Goal: Use online tool/utility: Utilize a website feature to perform a specific function

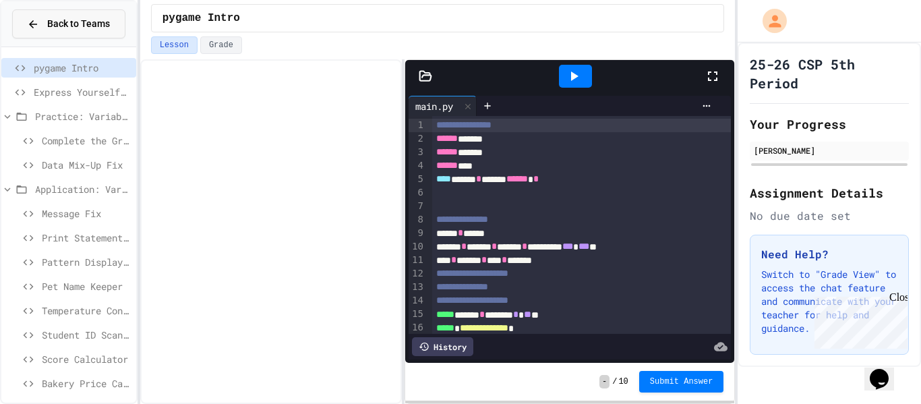
click at [67, 22] on span "Back to Teams" at bounding box center [78, 24] width 63 height 14
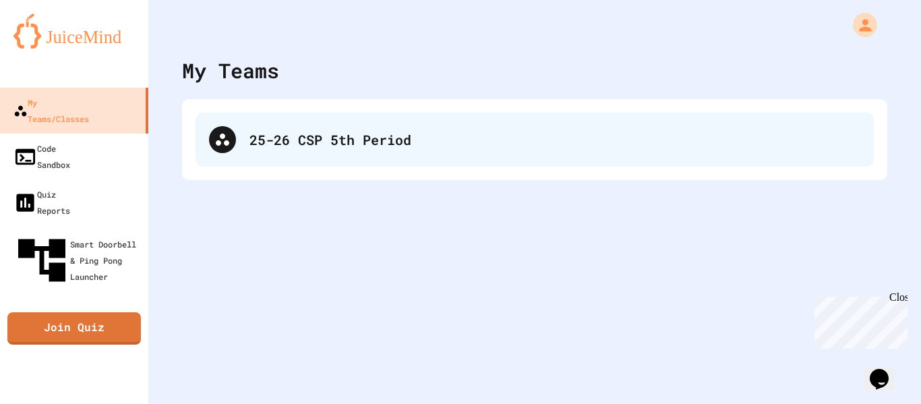
click at [307, 151] on div "25-26 CSP 5th Period" at bounding box center [534, 140] width 678 height 54
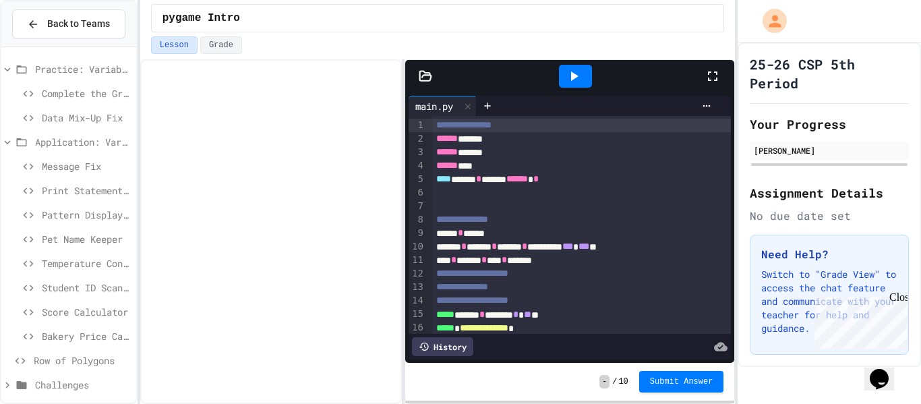
scroll to position [55, 0]
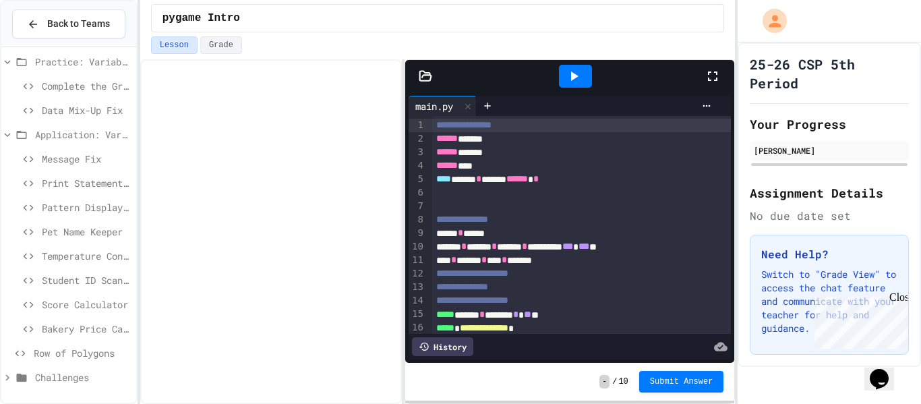
click at [64, 379] on span "Challenges" at bounding box center [83, 377] width 96 height 14
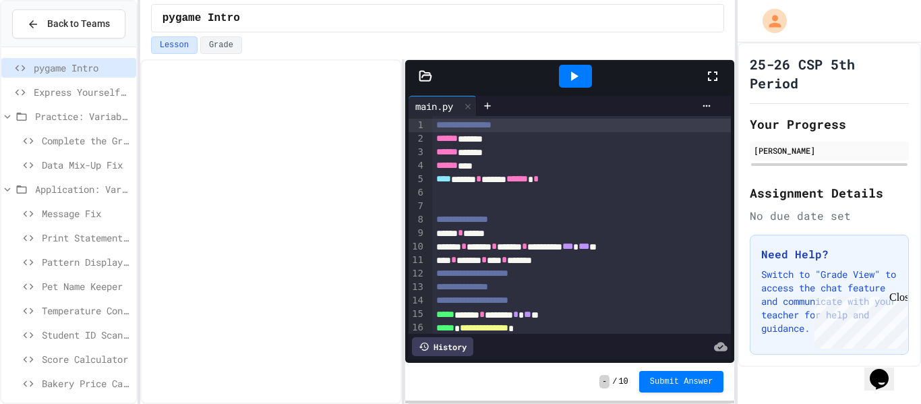
click at [2, 190] on icon at bounding box center [7, 189] width 12 height 12
click at [65, 210] on span "Row of Polygons" at bounding box center [82, 213] width 97 height 14
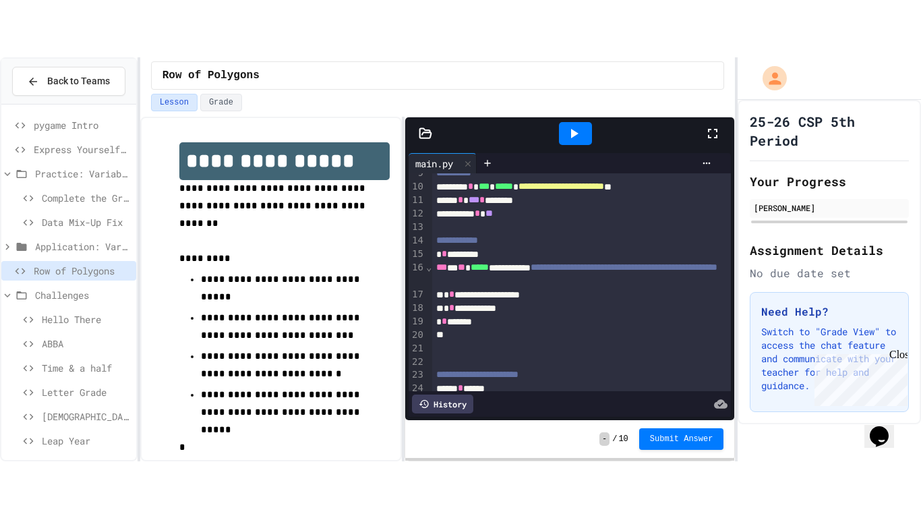
scroll to position [151, 0]
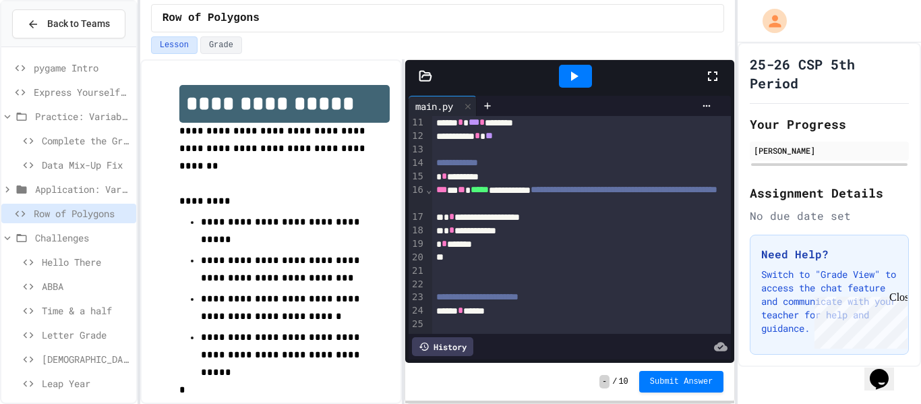
click at [568, 80] on icon at bounding box center [573, 76] width 16 height 16
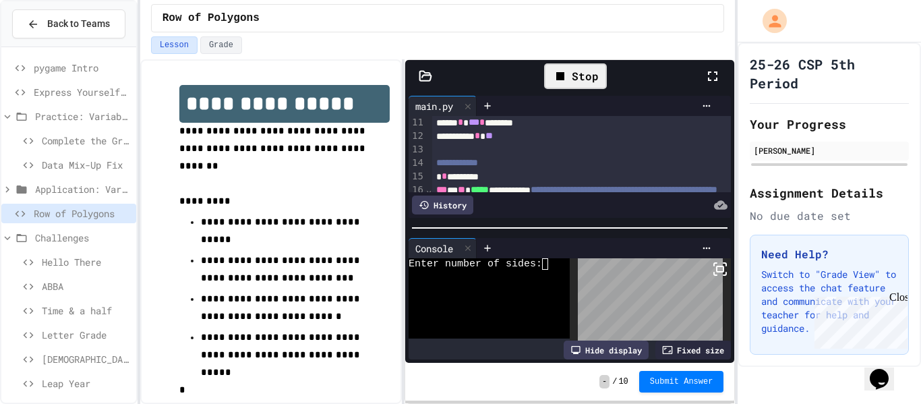
click at [570, 84] on div "Stop" at bounding box center [575, 76] width 63 height 26
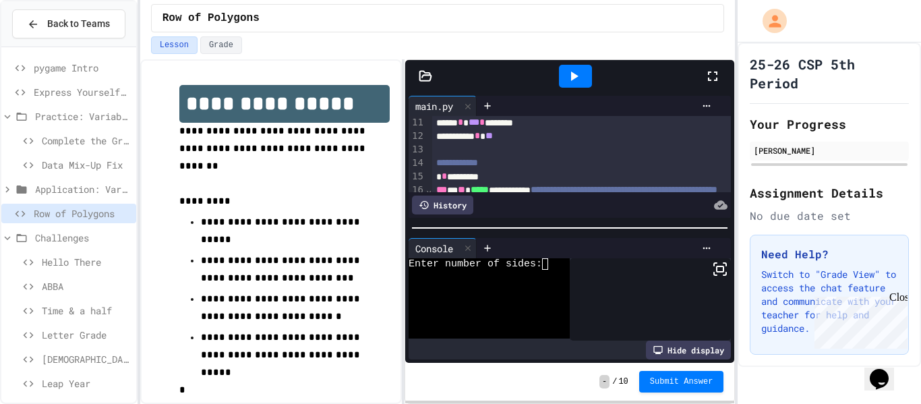
click at [714, 74] on icon at bounding box center [712, 76] width 16 height 16
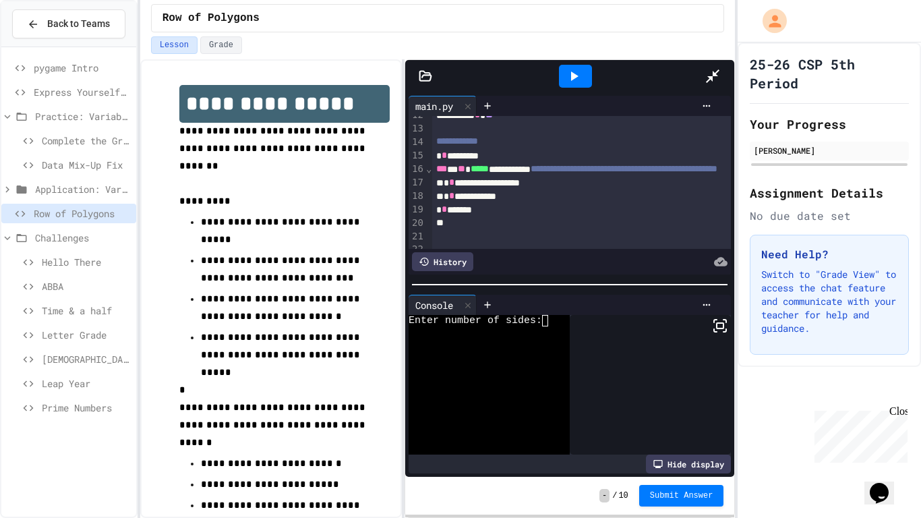
scroll to position [0, 0]
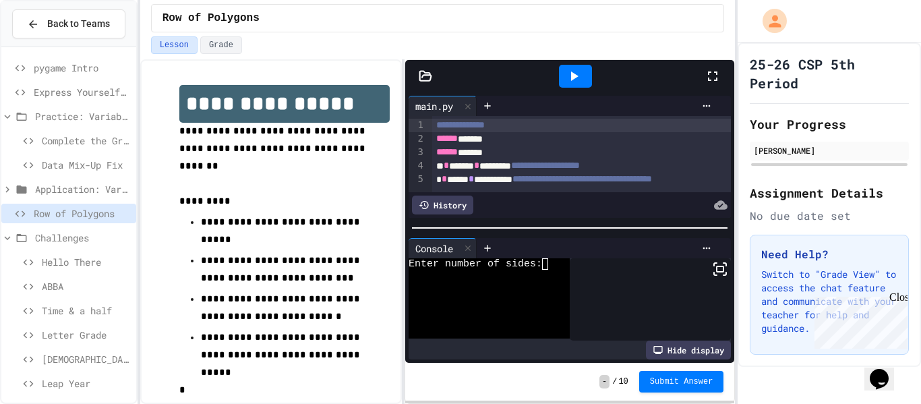
click at [708, 73] on icon at bounding box center [712, 75] width 9 height 9
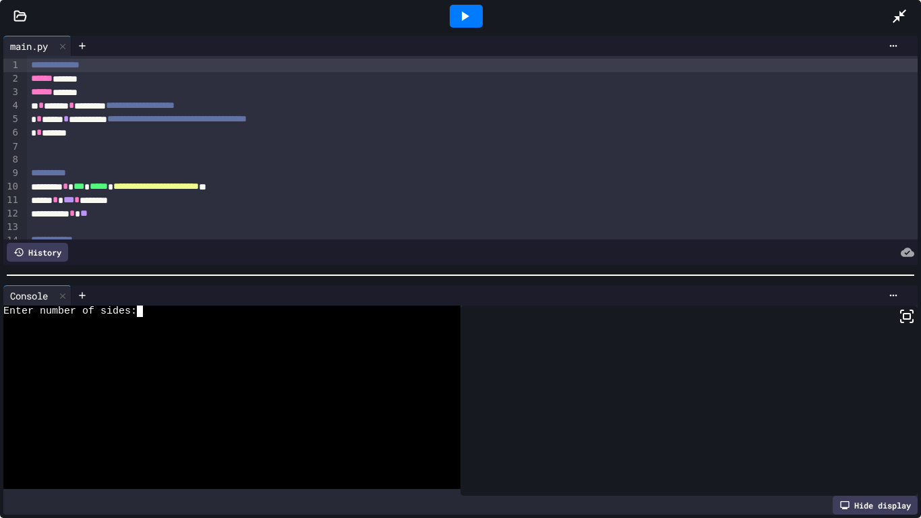
click at [146, 311] on textarea "Terminal input" at bounding box center [146, 310] width 6 height 11
click at [460, 22] on icon at bounding box center [464, 16] width 16 height 16
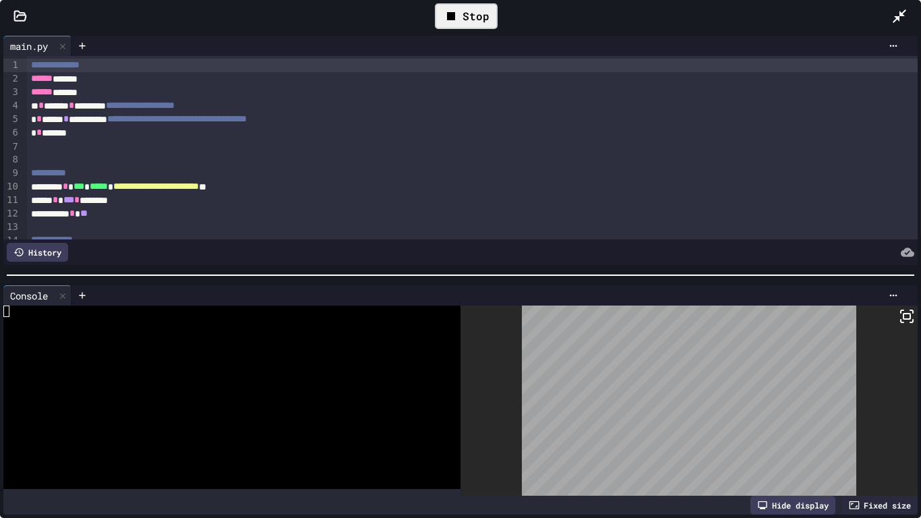
click at [460, 22] on div "Stop" at bounding box center [466, 16] width 63 height 26
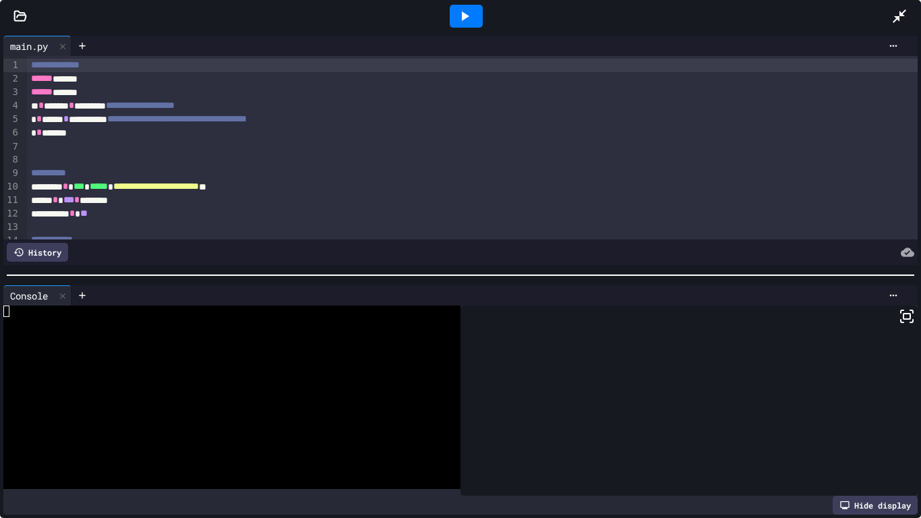
click at [908, 10] on div at bounding box center [906, 16] width 30 height 36
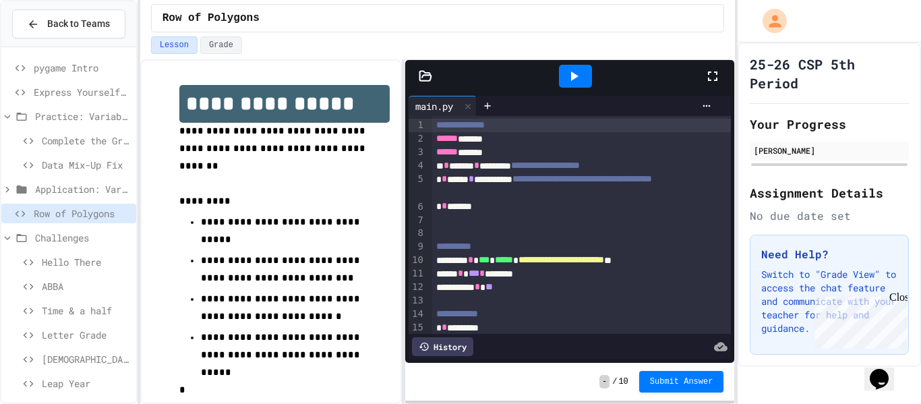
click at [715, 81] on icon at bounding box center [712, 76] width 16 height 16
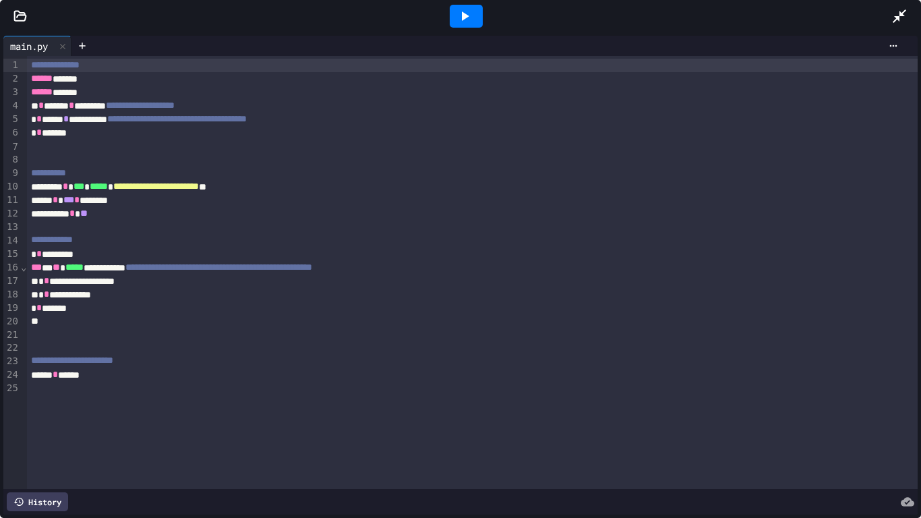
click at [474, 16] on div at bounding box center [466, 16] width 33 height 23
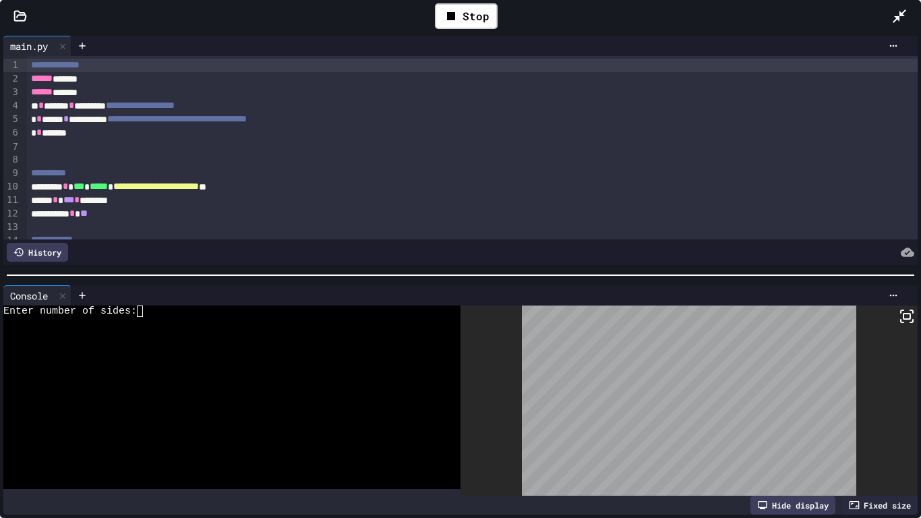
click at [146, 315] on textarea "Terminal input" at bounding box center [146, 310] width 6 height 11
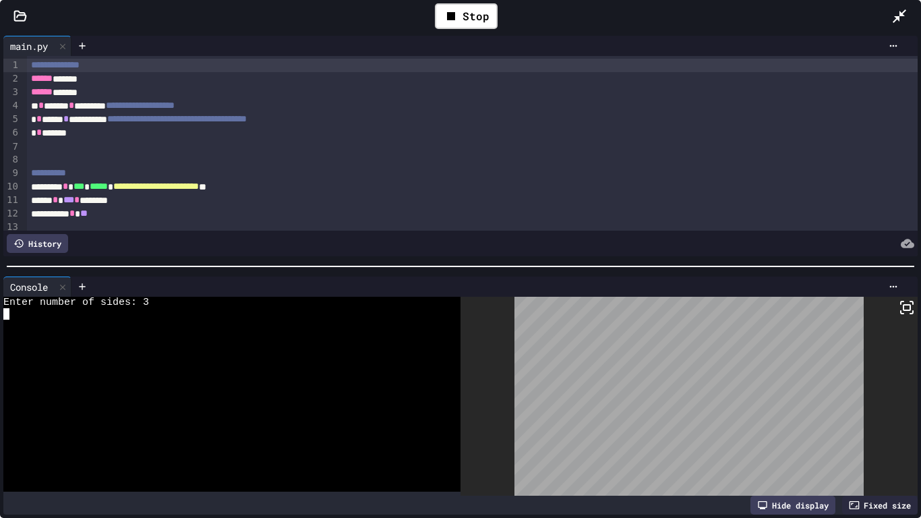
click at [343, 265] on div at bounding box center [460, 265] width 921 height 13
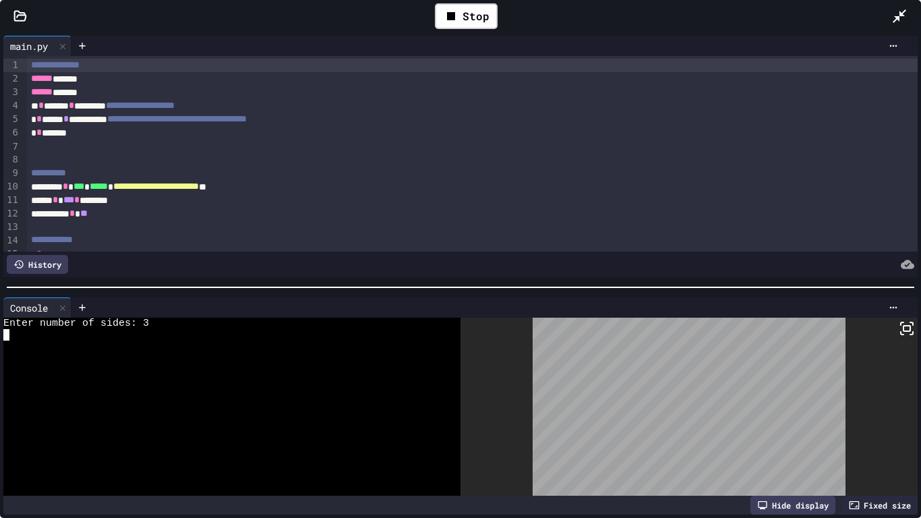
click at [556, 286] on div at bounding box center [460, 286] width 907 height 1
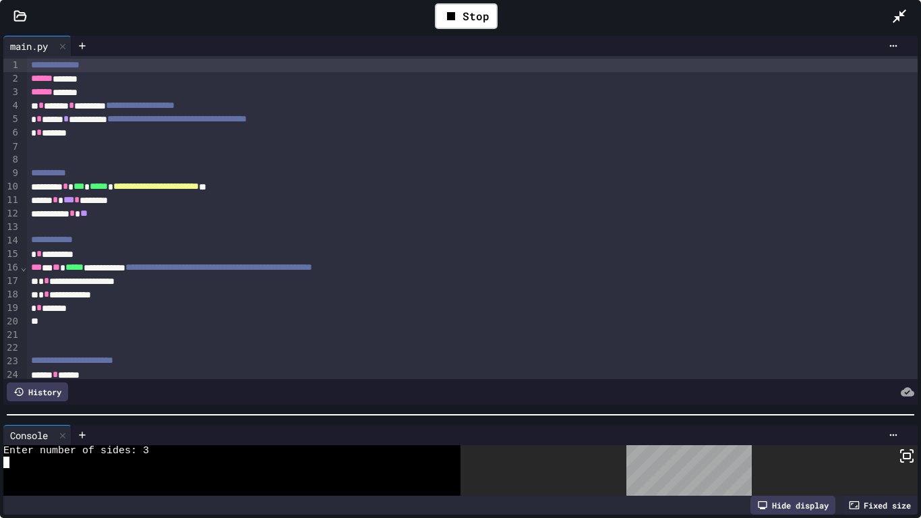
click at [480, 403] on div at bounding box center [460, 414] width 921 height 13
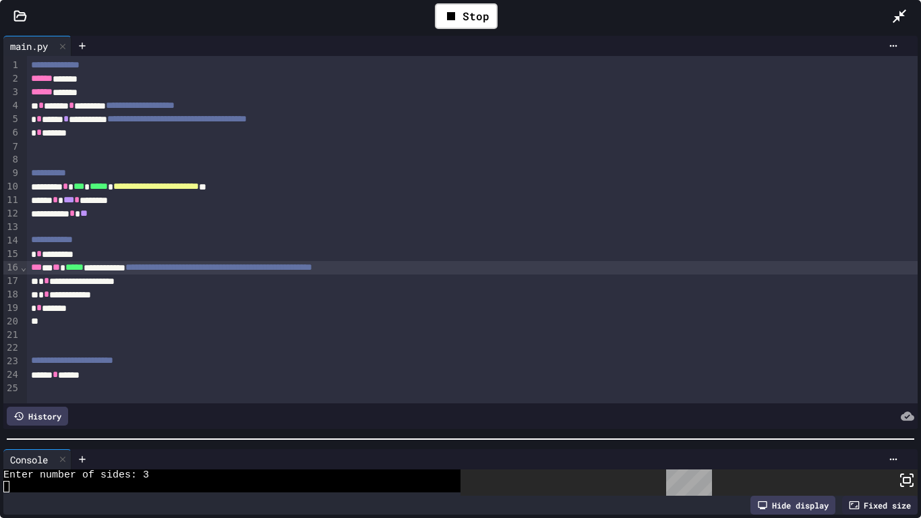
click at [139, 269] on div "**********" at bounding box center [472, 267] width 891 height 13
click at [84, 310] on div "* * *******" at bounding box center [472, 307] width 891 height 13
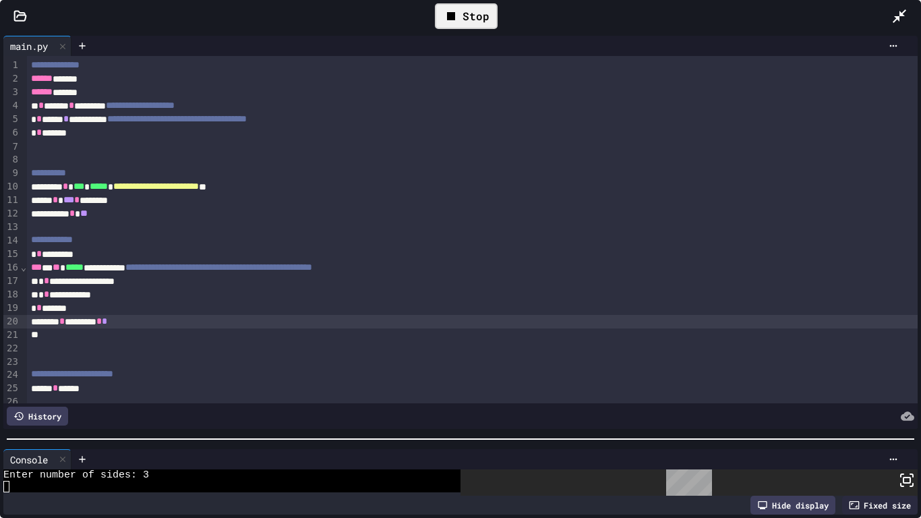
click at [466, 18] on div "Stop" at bounding box center [466, 16] width 63 height 26
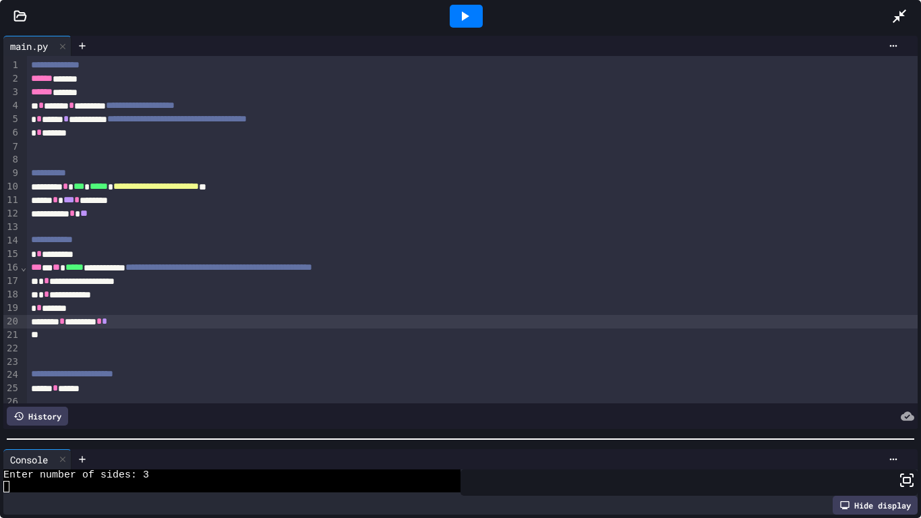
click at [466, 16] on icon at bounding box center [465, 15] width 7 height 9
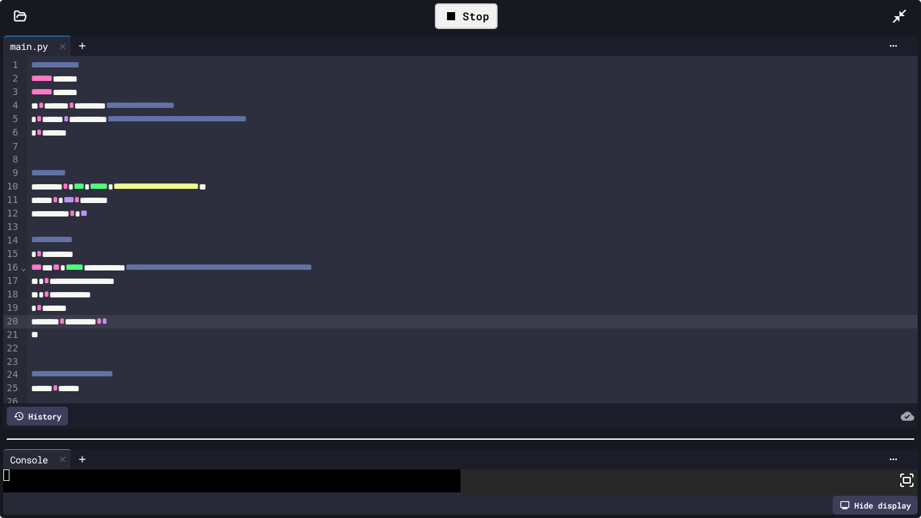
scroll to position [8, 0]
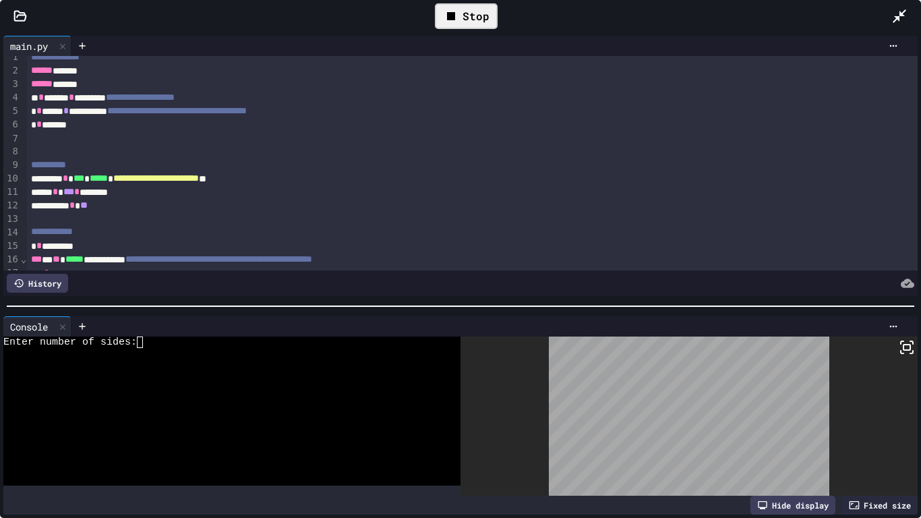
click at [480, 302] on div at bounding box center [460, 305] width 921 height 13
click at [146, 346] on textarea "Terminal input" at bounding box center [146, 341] width 6 height 11
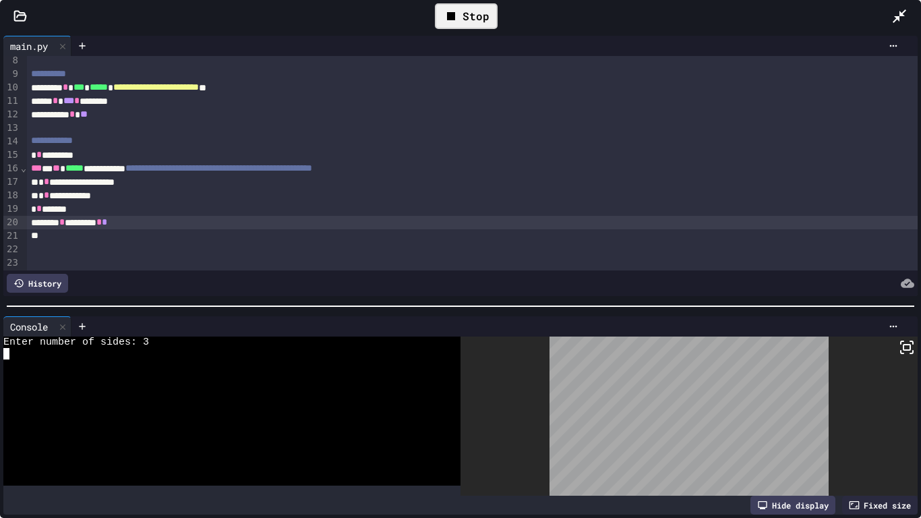
scroll to position [100, 0]
click at [149, 227] on div "******** * ******** * *" at bounding box center [472, 221] width 891 height 13
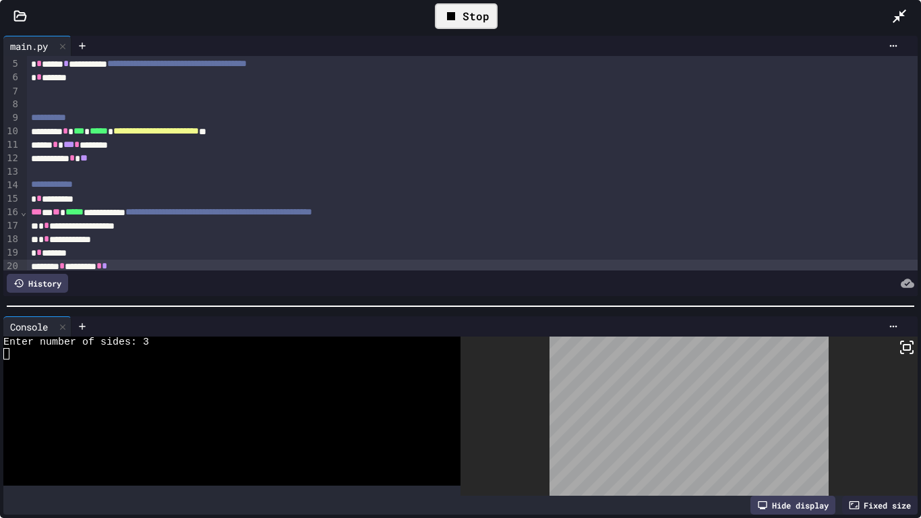
scroll to position [59, 0]
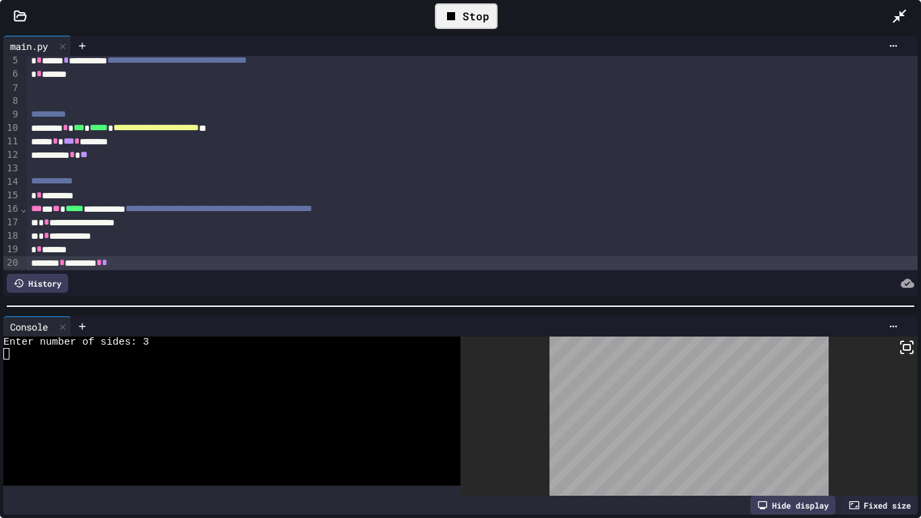
click at [156, 210] on div "**********" at bounding box center [472, 208] width 891 height 13
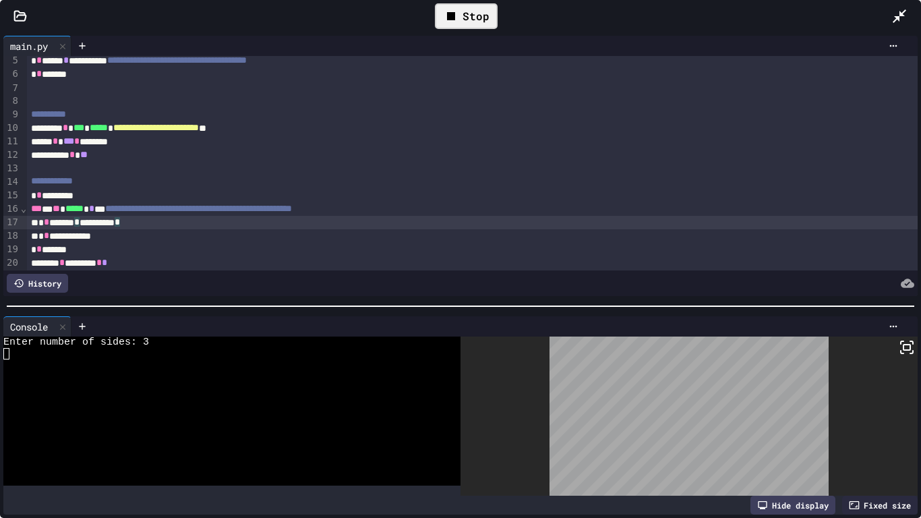
click at [151, 223] on div "**********" at bounding box center [472, 222] width 891 height 13
click at [112, 239] on div "**********" at bounding box center [472, 235] width 891 height 13
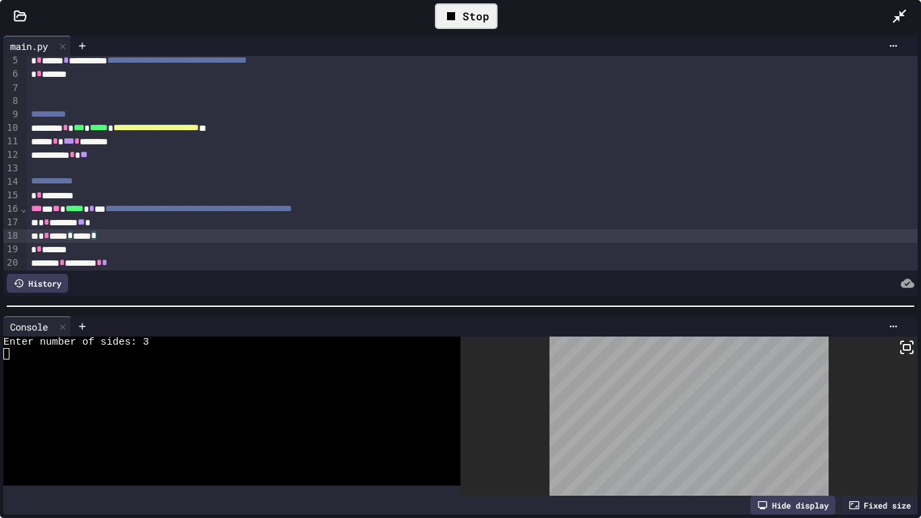
click at [144, 239] on div "* * ***** * ***** *" at bounding box center [472, 235] width 891 height 13
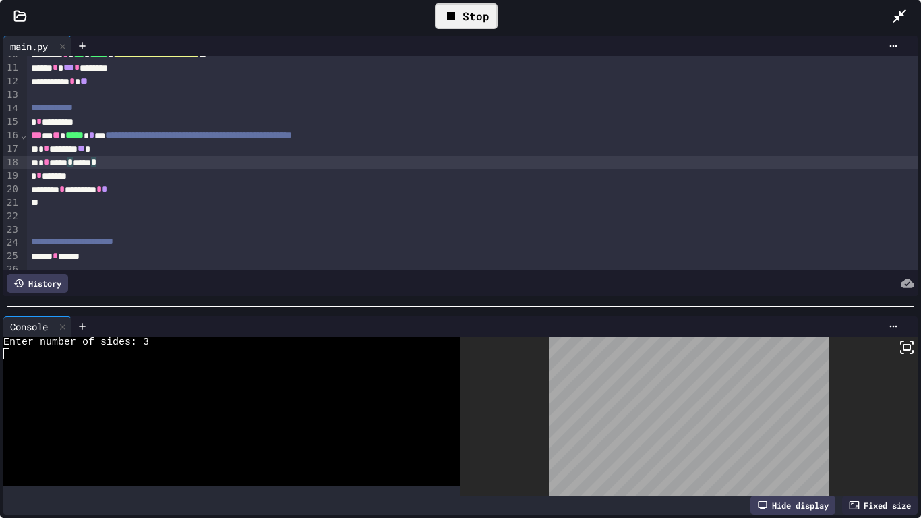
scroll to position [141, 0]
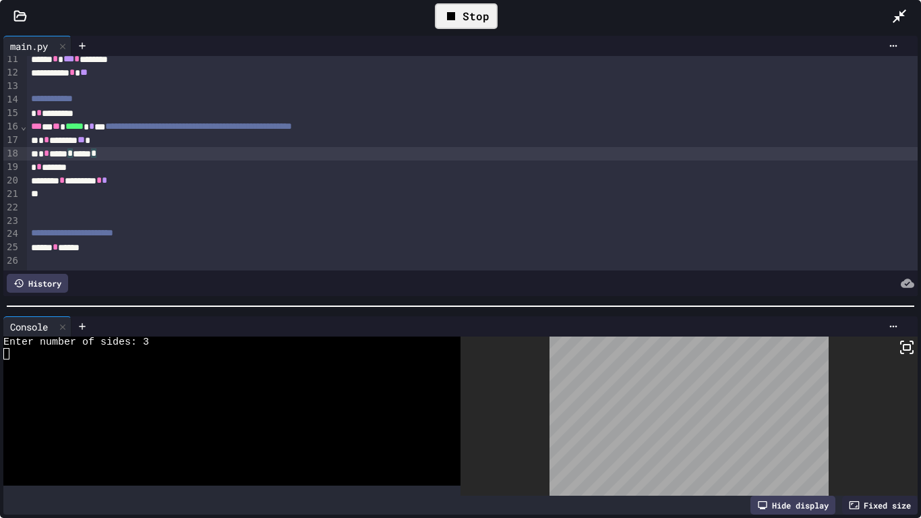
click at [454, 22] on icon at bounding box center [451, 16] width 16 height 16
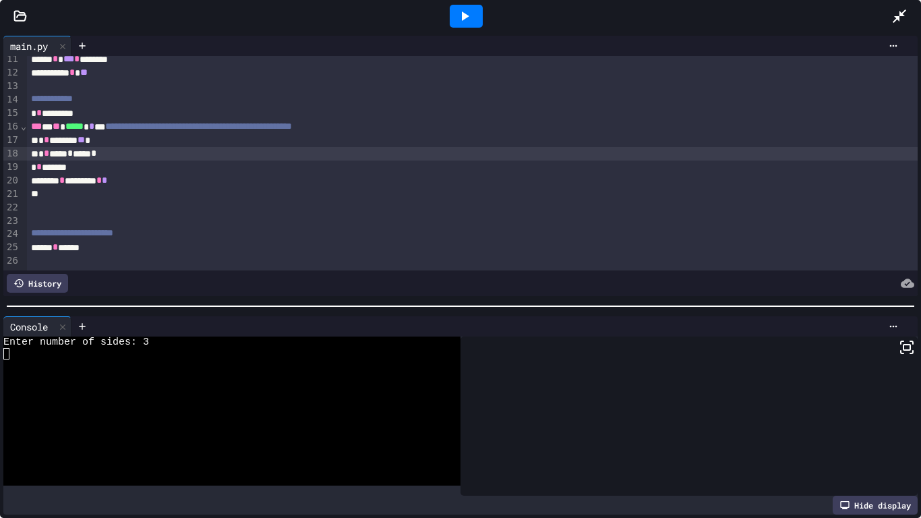
click at [454, 22] on div at bounding box center [466, 16] width 33 height 23
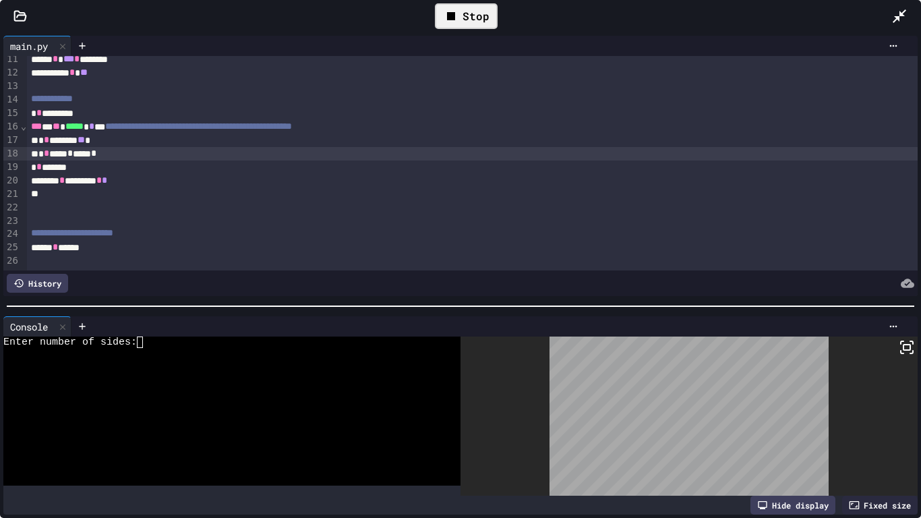
click at [146, 348] on div at bounding box center [224, 353] width 443 height 11
click at [150, 342] on div "Enter number of sides: 3" at bounding box center [224, 341] width 443 height 11
click at [470, 8] on div "Stop" at bounding box center [466, 16] width 63 height 26
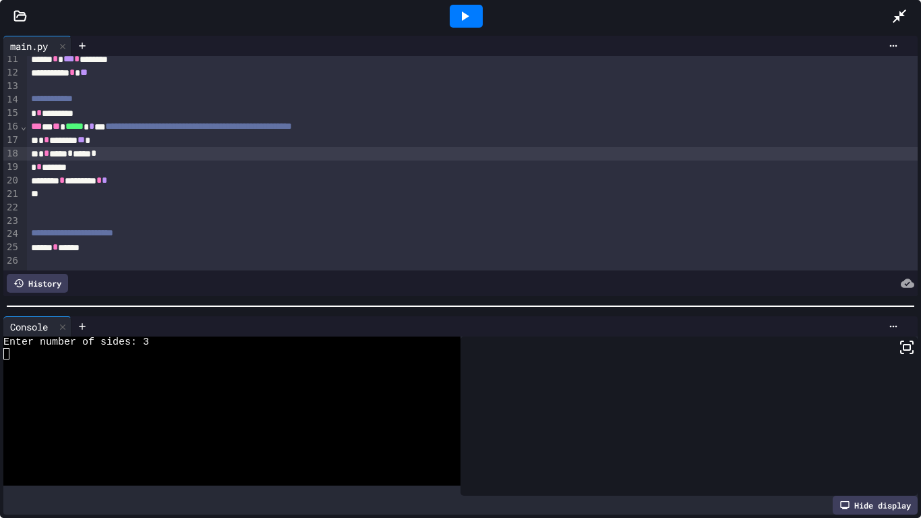
click at [174, 235] on div "**********" at bounding box center [472, 232] width 891 height 13
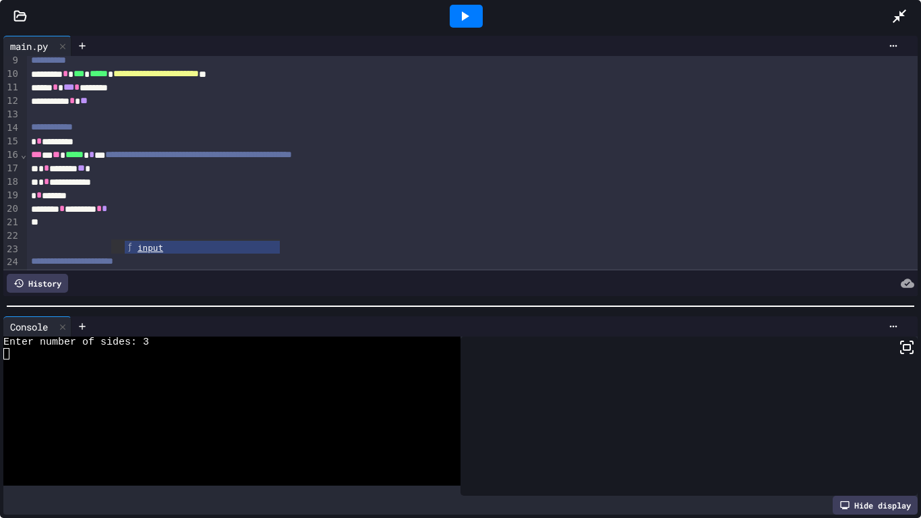
scroll to position [154, 0]
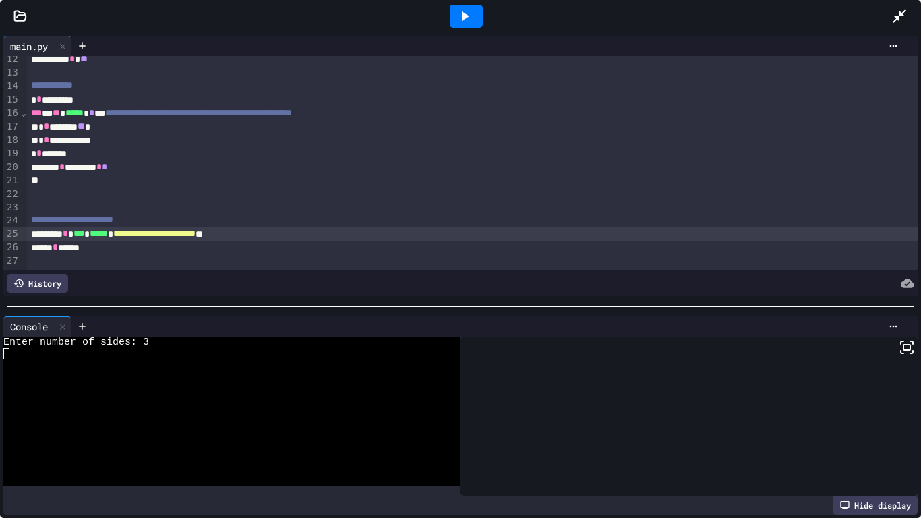
click at [312, 230] on div "**********" at bounding box center [472, 233] width 891 height 13
click at [465, 15] on icon at bounding box center [465, 15] width 7 height 9
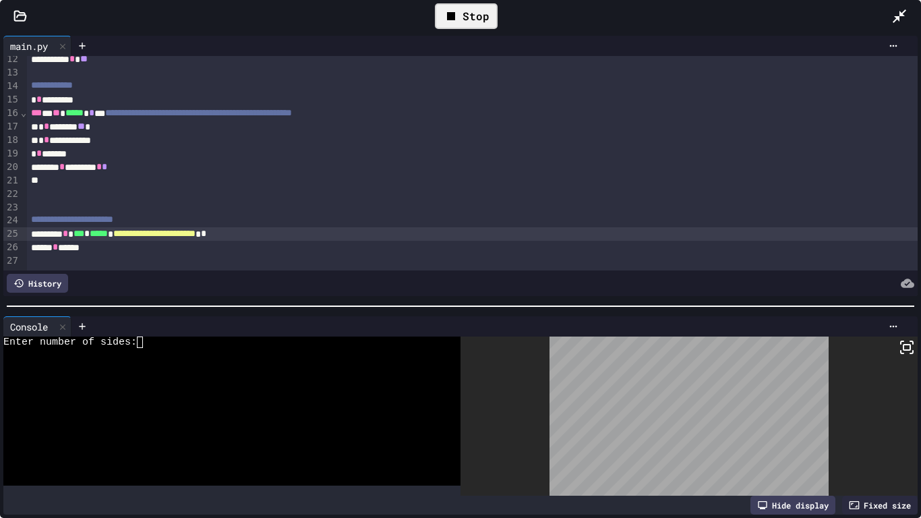
click at [146, 342] on textarea "Terminal input" at bounding box center [146, 341] width 6 height 11
click at [195, 237] on span "**********" at bounding box center [154, 232] width 82 height 9
click at [483, 5] on div "Stop" at bounding box center [466, 16] width 63 height 26
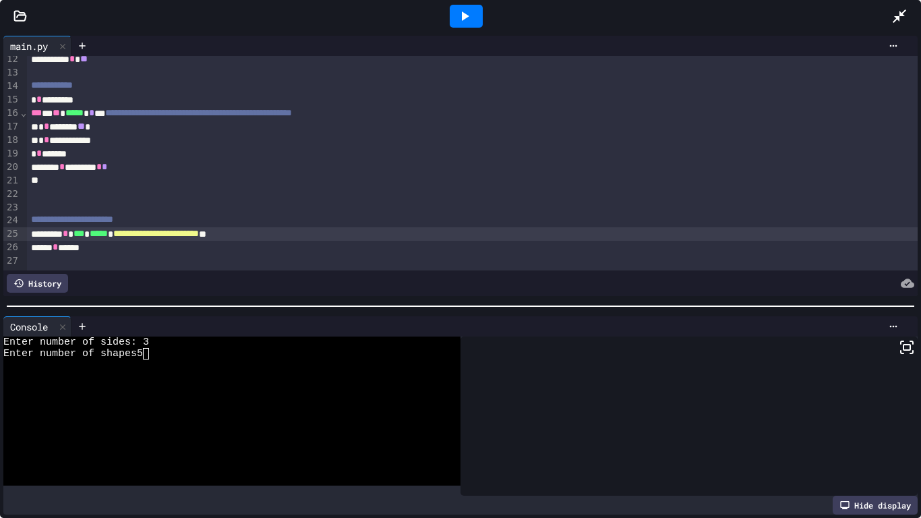
click at [467, 17] on icon at bounding box center [465, 15] width 7 height 9
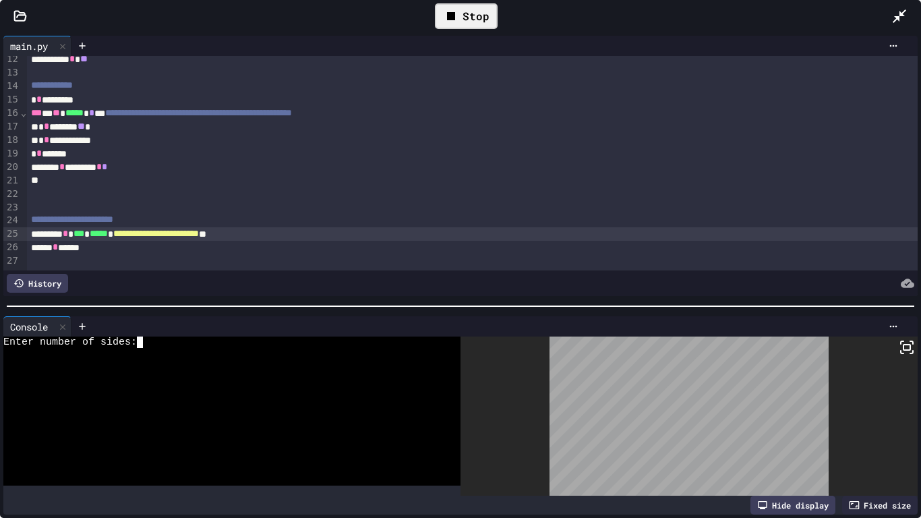
click at [148, 345] on textarea "Terminal input" at bounding box center [146, 341] width 6 height 11
click at [460, 7] on div "Stop" at bounding box center [466, 16] width 63 height 26
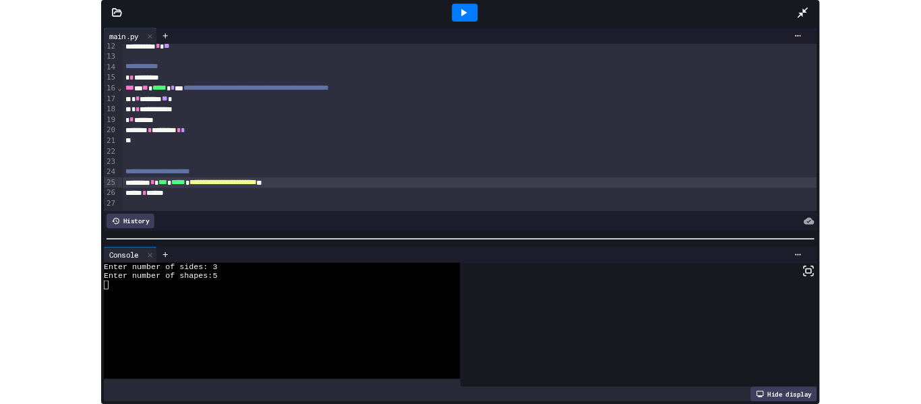
scroll to position [0, 0]
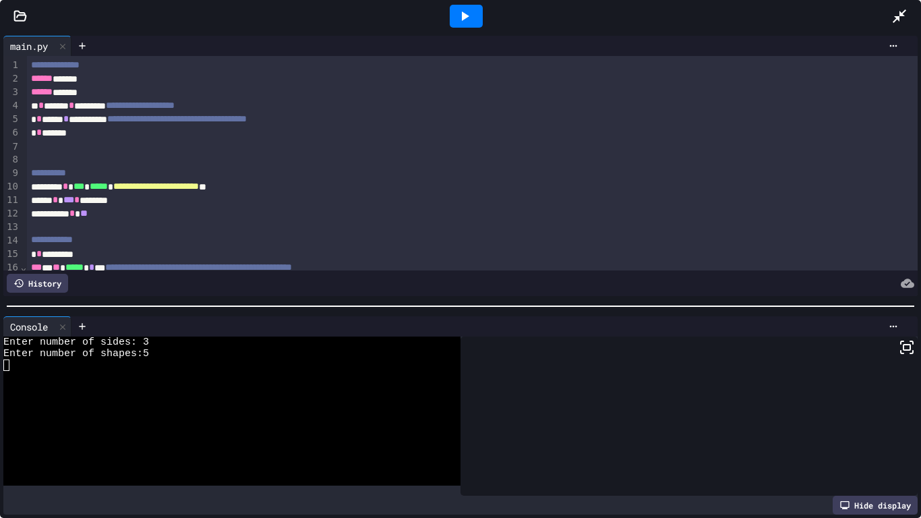
click at [459, 20] on icon at bounding box center [464, 16] width 16 height 16
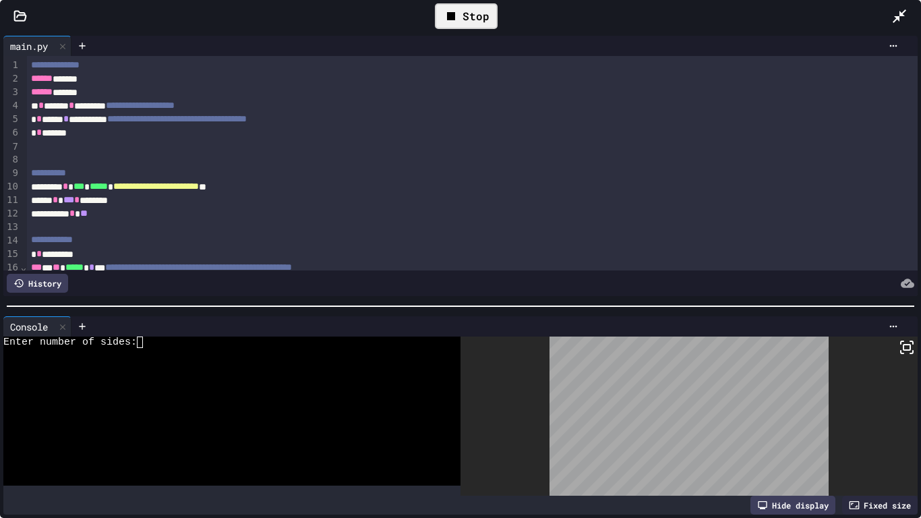
click at [459, 20] on icon at bounding box center [451, 16] width 16 height 16
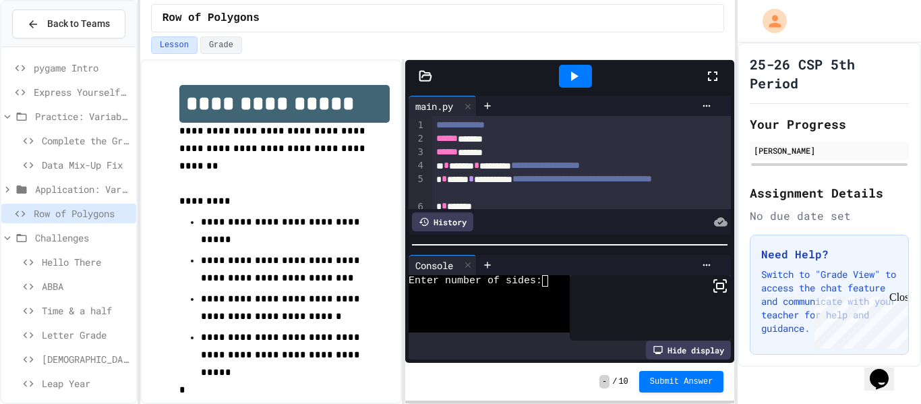
click at [705, 77] on icon at bounding box center [712, 76] width 16 height 16
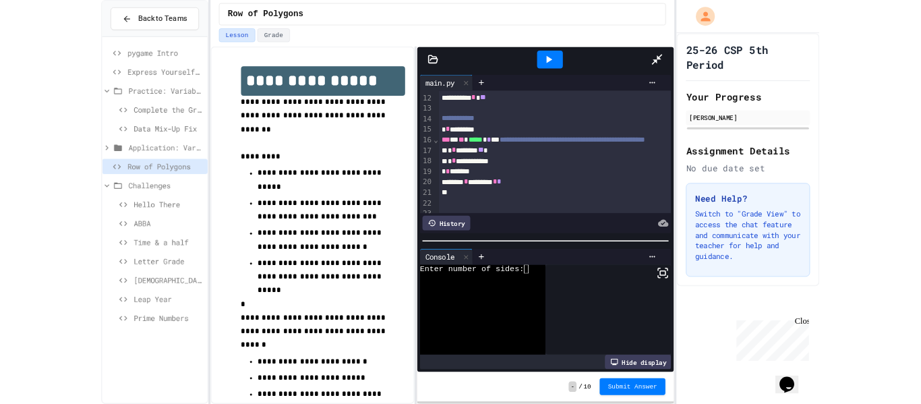
scroll to position [149, 0]
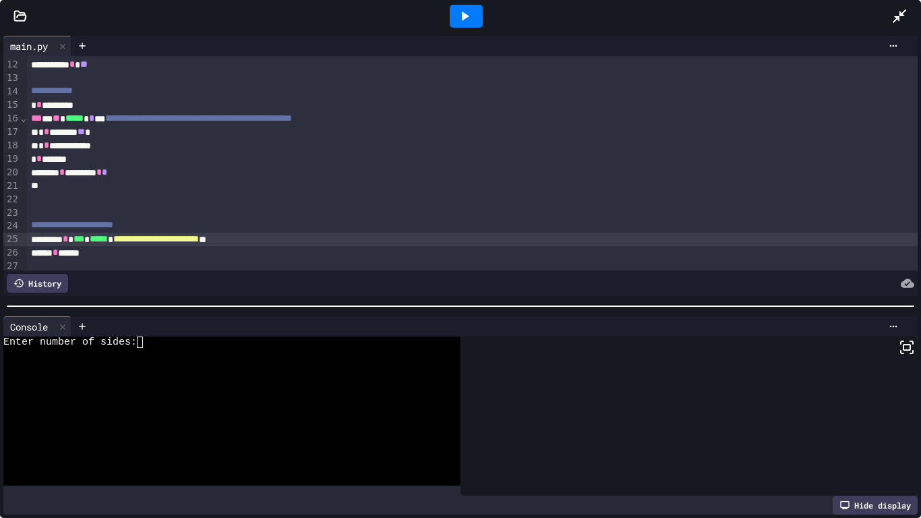
click at [452, 20] on div at bounding box center [466, 16] width 33 height 23
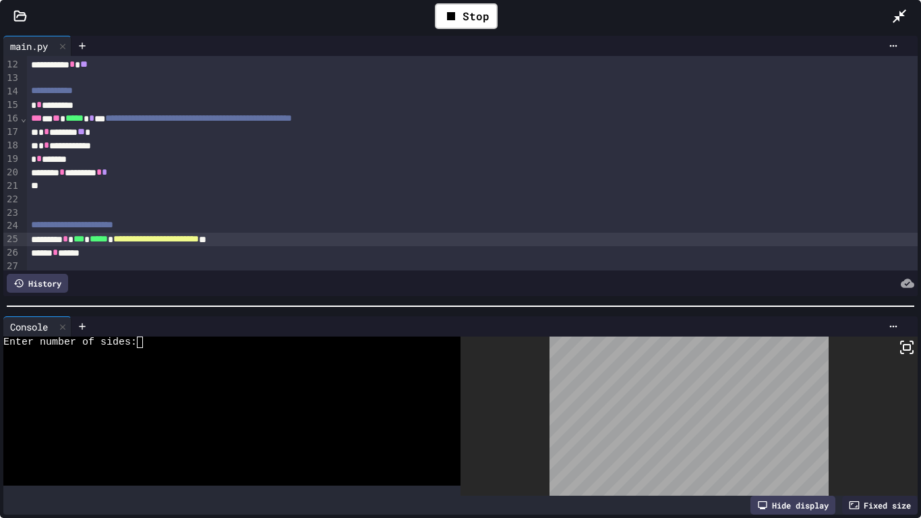
click at [147, 340] on textarea "Terminal input" at bounding box center [146, 341] width 6 height 11
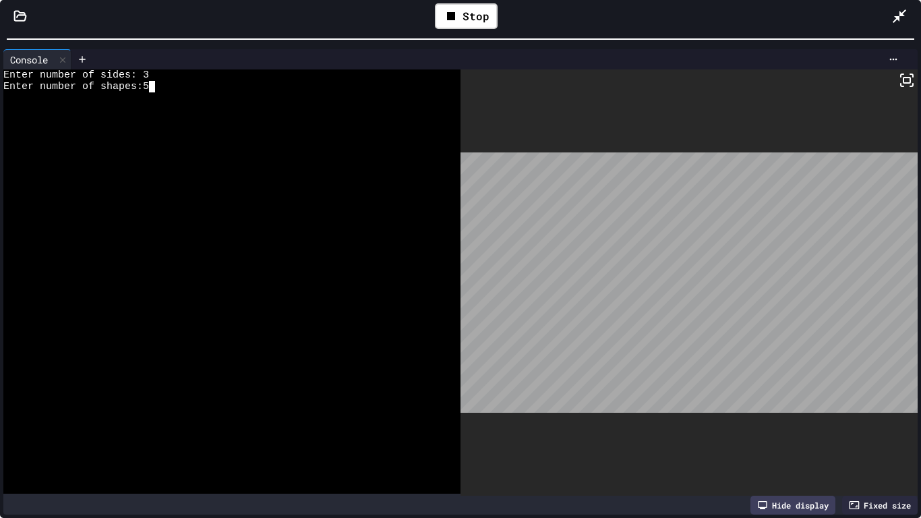
click at [666, 0] on div "**********" at bounding box center [460, 259] width 921 height 518
click at [454, 10] on icon at bounding box center [451, 16] width 16 height 16
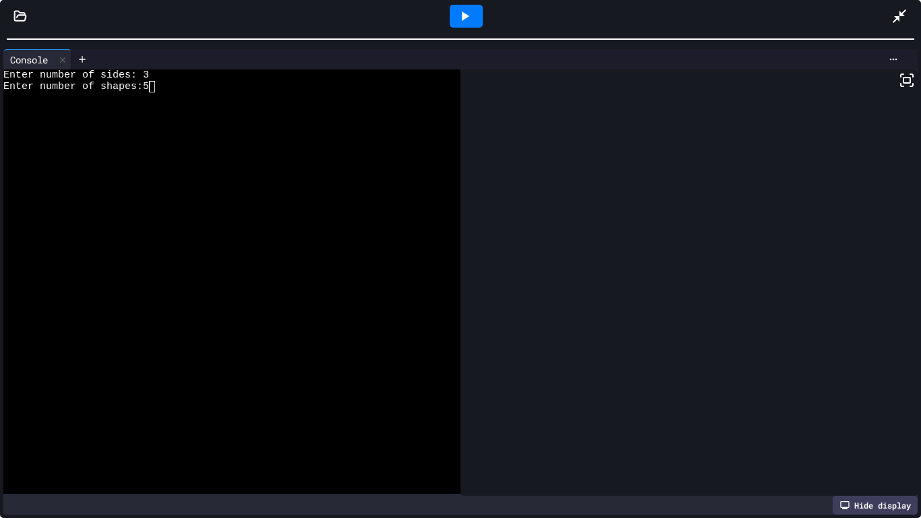
click at [904, 19] on icon at bounding box center [899, 16] width 16 height 16
